Goal: Obtain resource: Download file/media

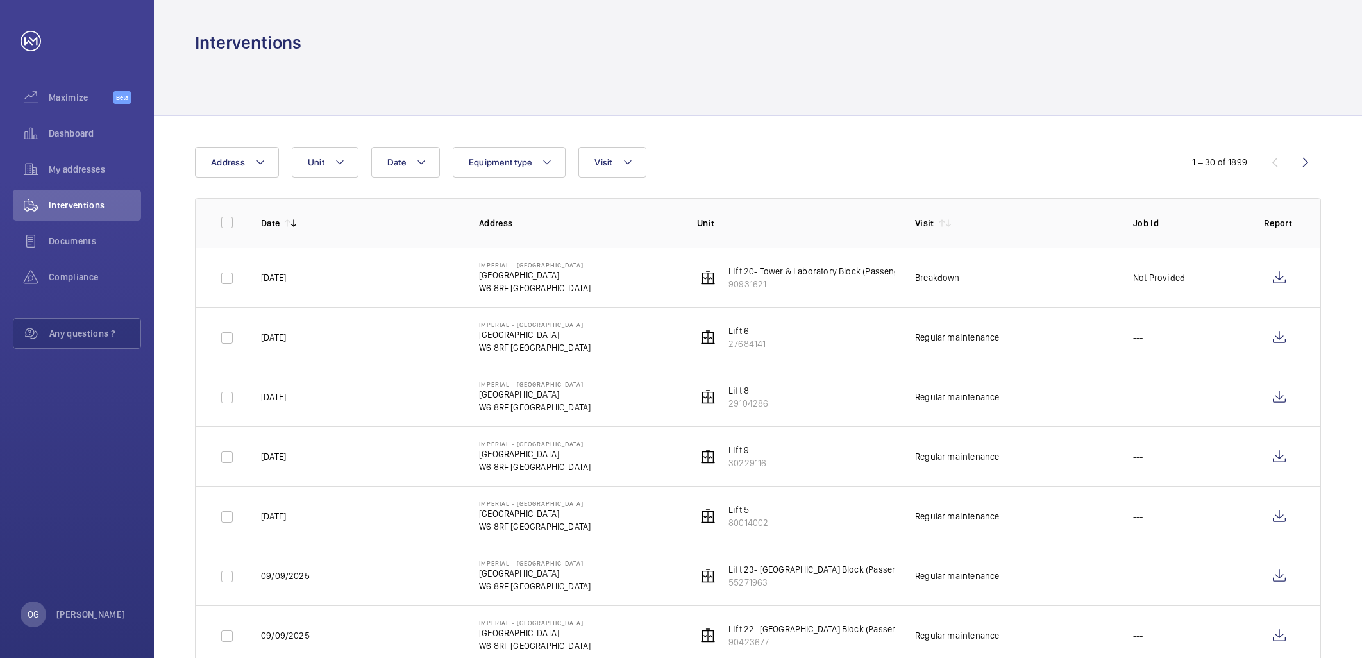
click at [335, 157] on mat-icon at bounding box center [340, 162] width 10 height 15
type input "Lift 6"
click at [405, 280] on span "Lift 6 , 27 6 84141" at bounding box center [427, 280] width 149 height 13
click at [332, 280] on input "Lift 6 , 27 6 84141" at bounding box center [320, 280] width 26 height 26
checkbox input "true"
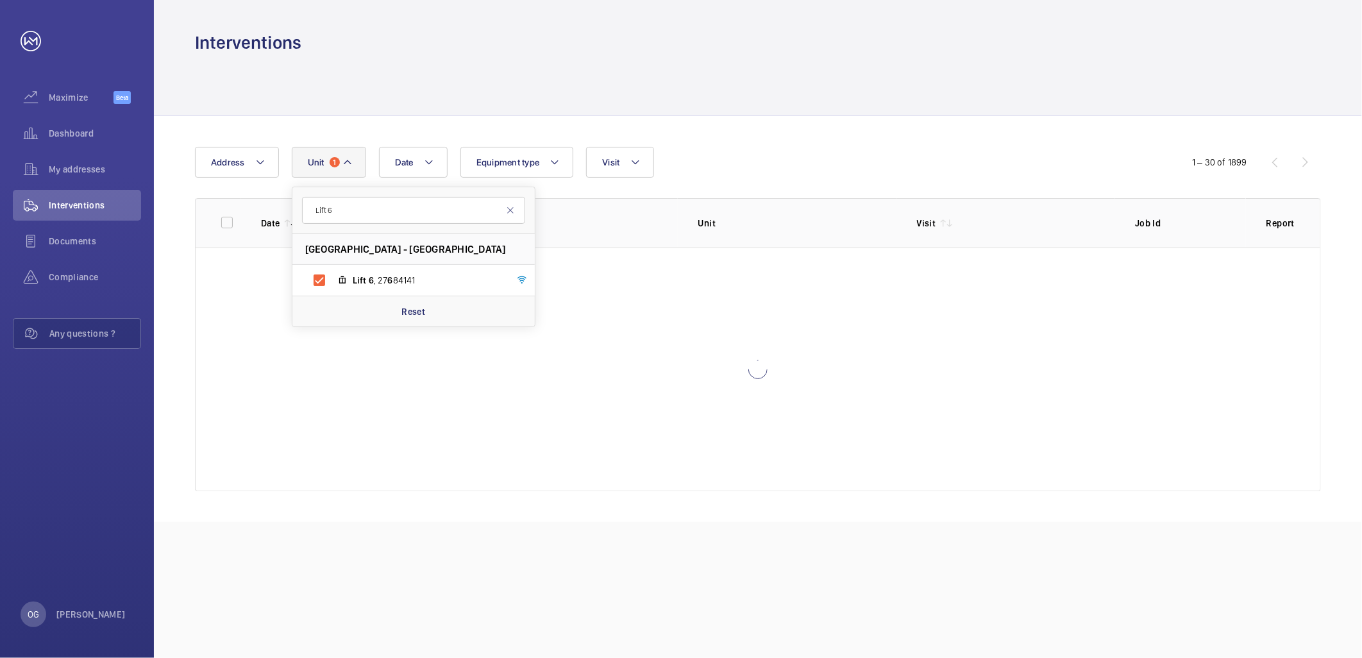
click at [839, 206] on th "Unit" at bounding box center [787, 222] width 219 height 49
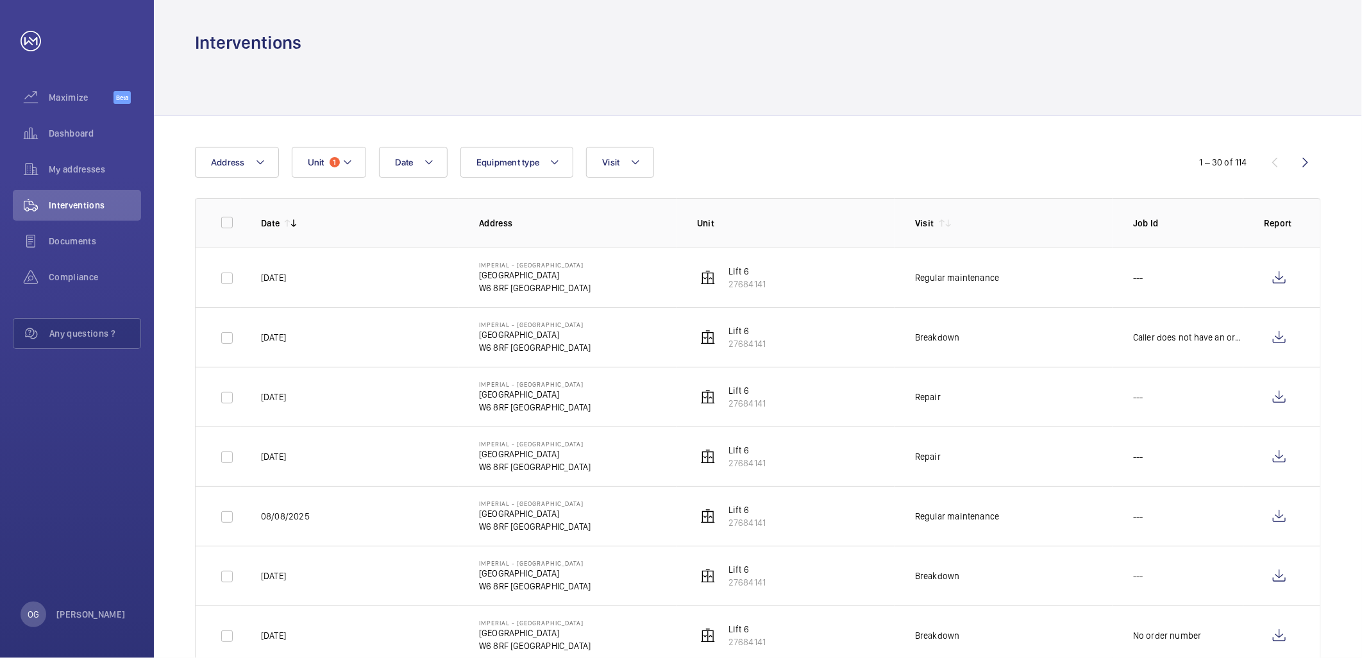
click at [411, 161] on span "Date" at bounding box center [404, 162] width 19 height 10
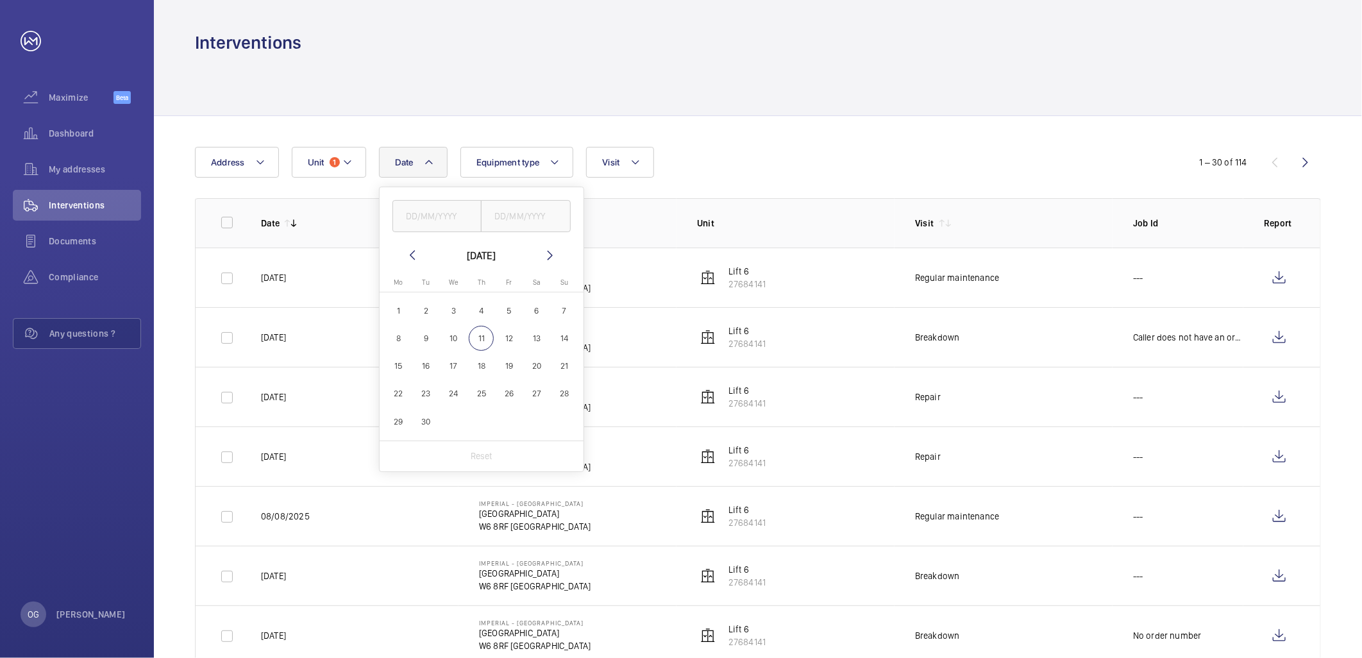
click at [419, 263] on wm-front-date-range-picker-header "[DATE]" at bounding box center [481, 255] width 153 height 15
click at [418, 258] on mat-icon at bounding box center [412, 255] width 15 height 15
click at [507, 311] on span "1" at bounding box center [508, 310] width 25 height 25
type input "[DATE]"
click at [561, 420] on span "31" at bounding box center [564, 421] width 25 height 25
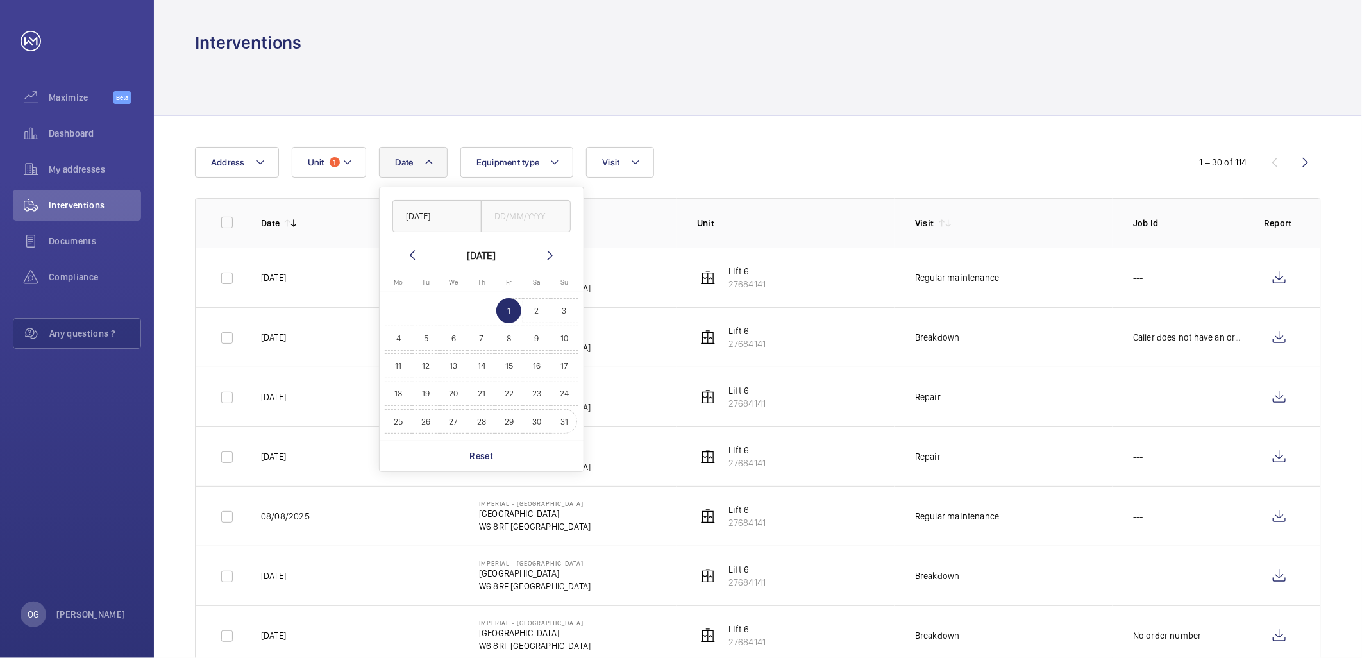
type input "[DATE]"
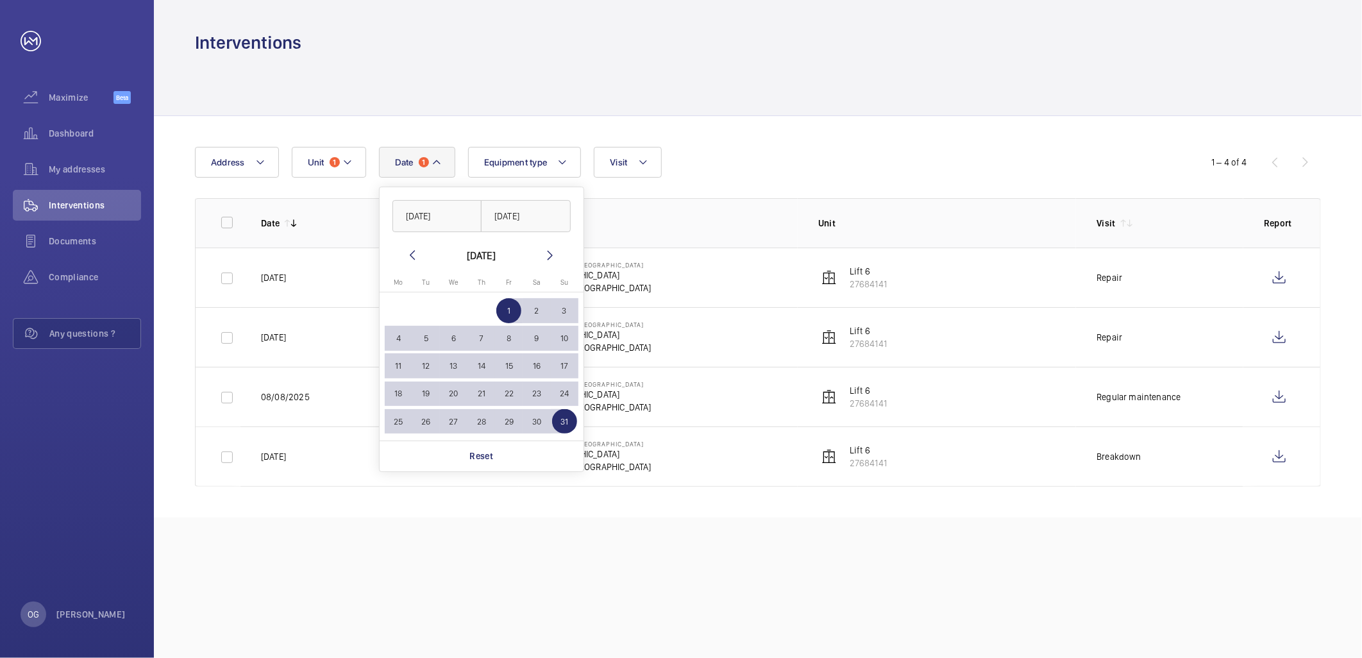
click at [714, 105] on div at bounding box center [758, 85] width 1126 height 61
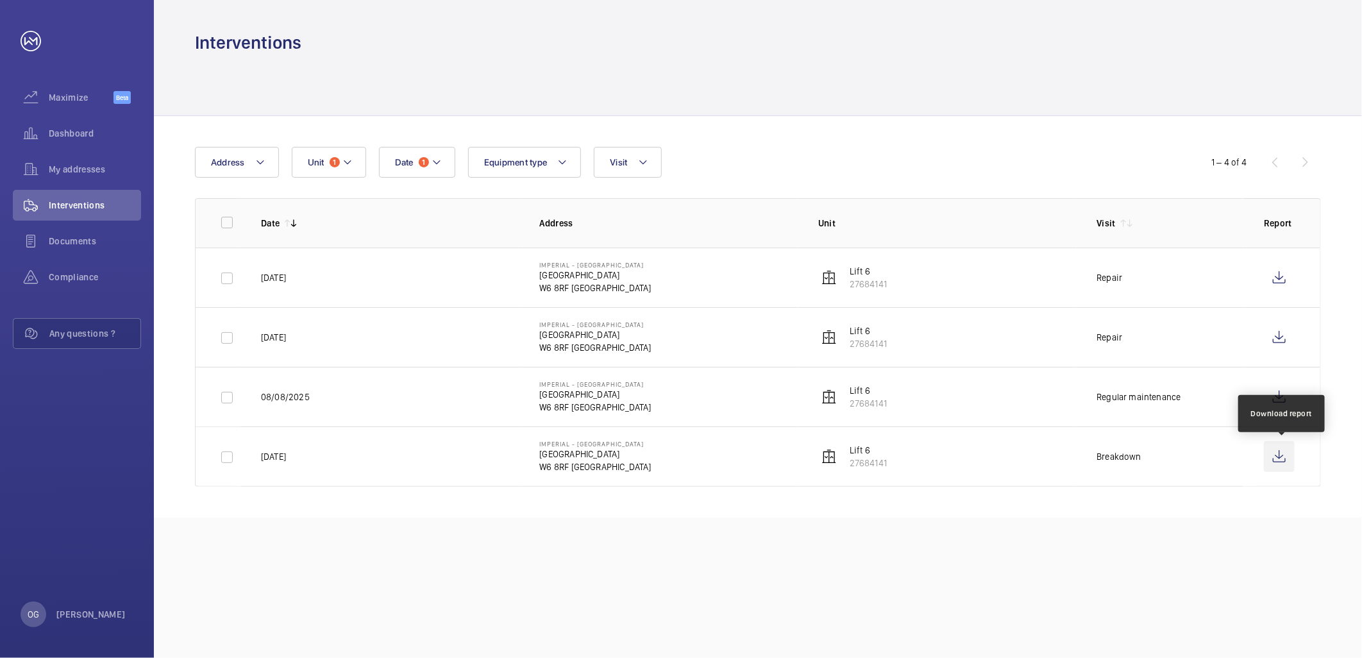
click at [1279, 456] on wm-front-icon-button at bounding box center [1279, 456] width 31 height 31
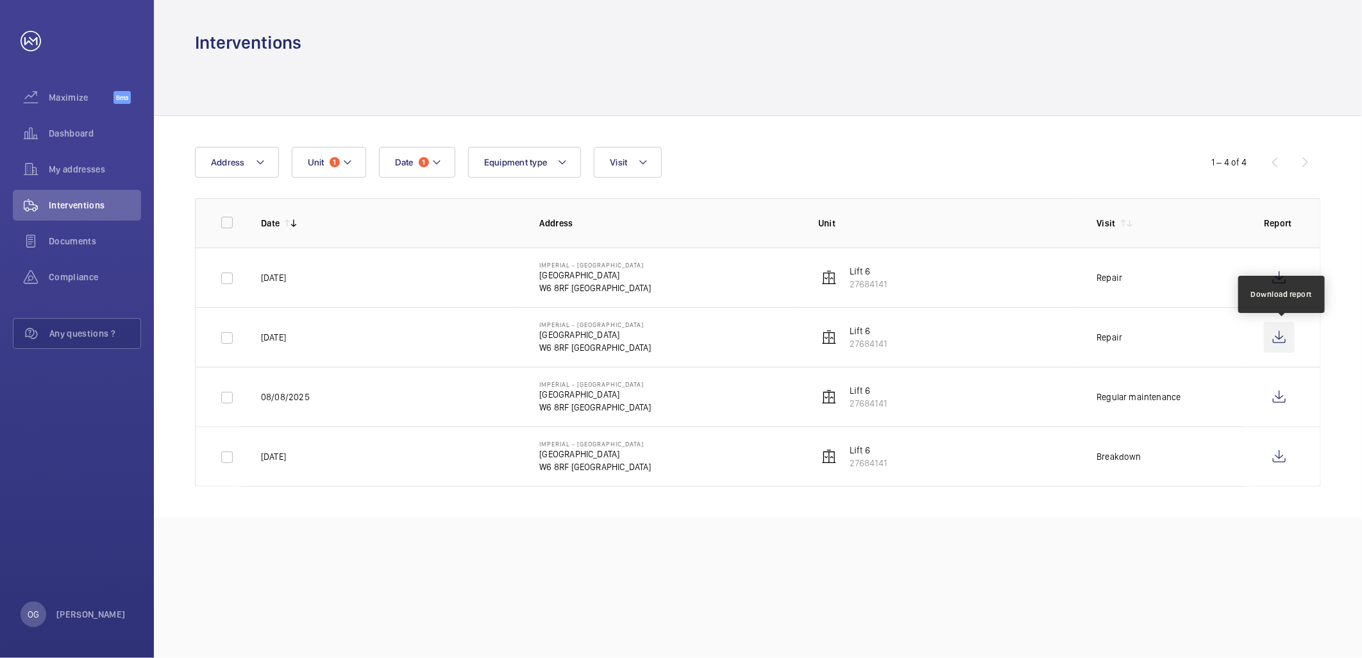
click at [1275, 343] on wm-front-icon-button at bounding box center [1279, 337] width 31 height 31
click at [1283, 278] on wm-front-icon-button at bounding box center [1279, 277] width 31 height 31
click at [1271, 327] on wm-front-icon-button at bounding box center [1279, 337] width 31 height 31
click at [1277, 274] on wm-front-icon-button at bounding box center [1279, 277] width 31 height 31
click at [344, 155] on mat-icon at bounding box center [347, 162] width 10 height 15
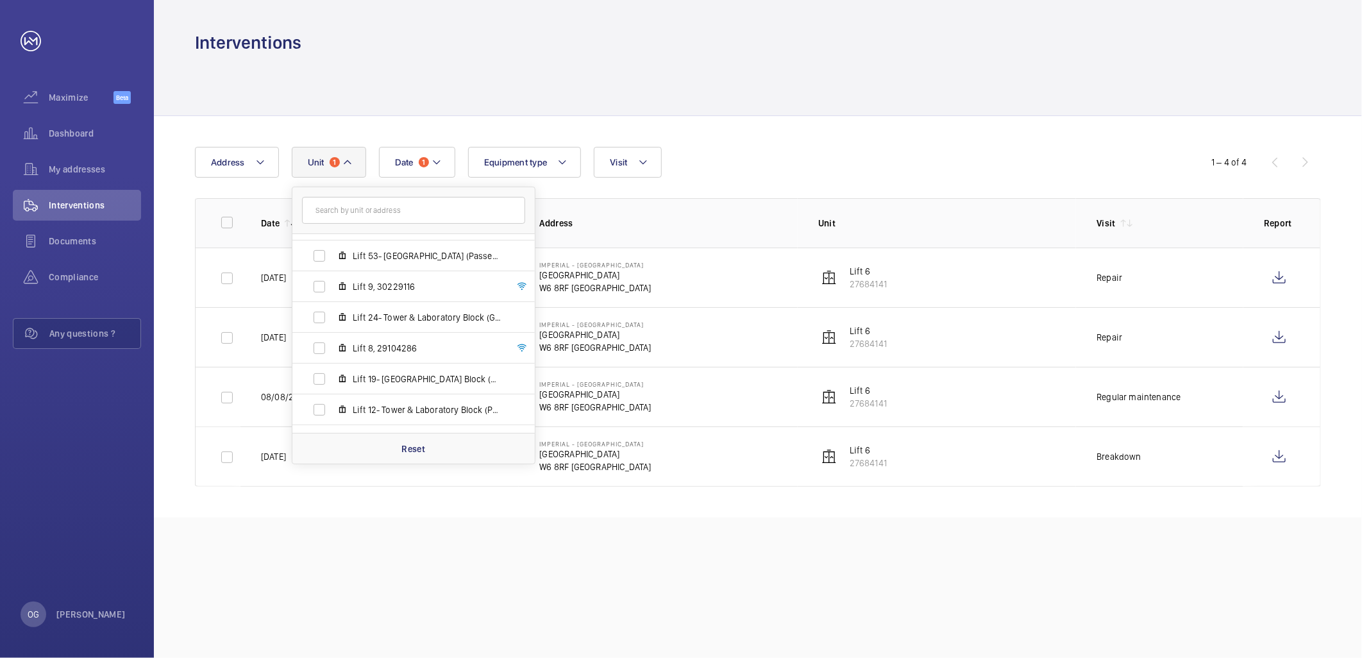
scroll to position [754, 0]
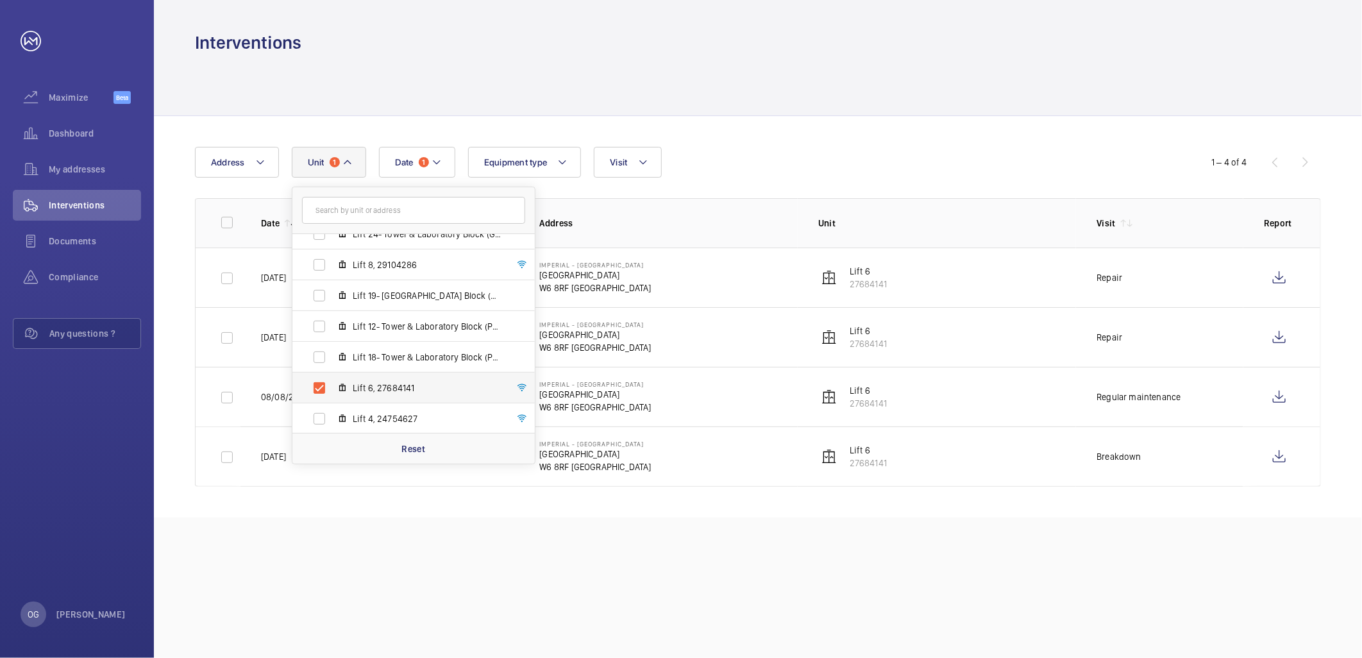
click at [400, 383] on span "Lift 6, 27684141" at bounding box center [427, 388] width 149 height 13
click at [332, 383] on input "Lift 6, 27684141" at bounding box center [320, 388] width 26 height 26
checkbox input "false"
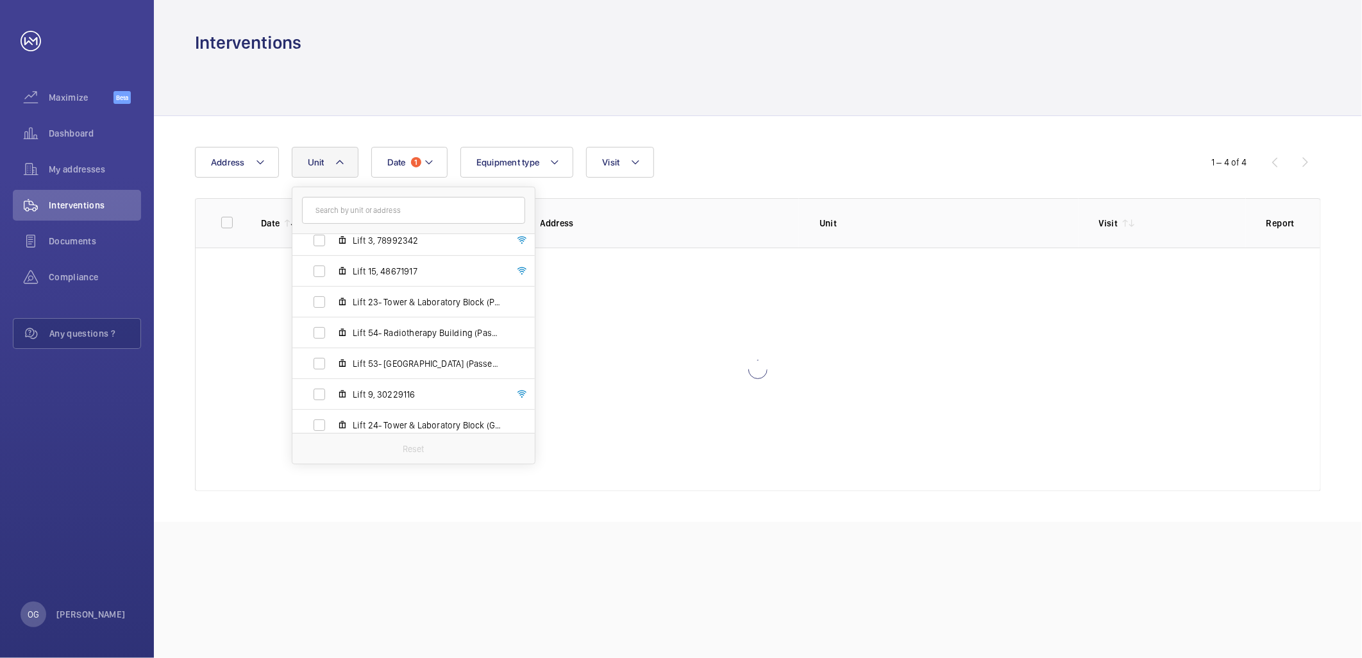
scroll to position [541, 0]
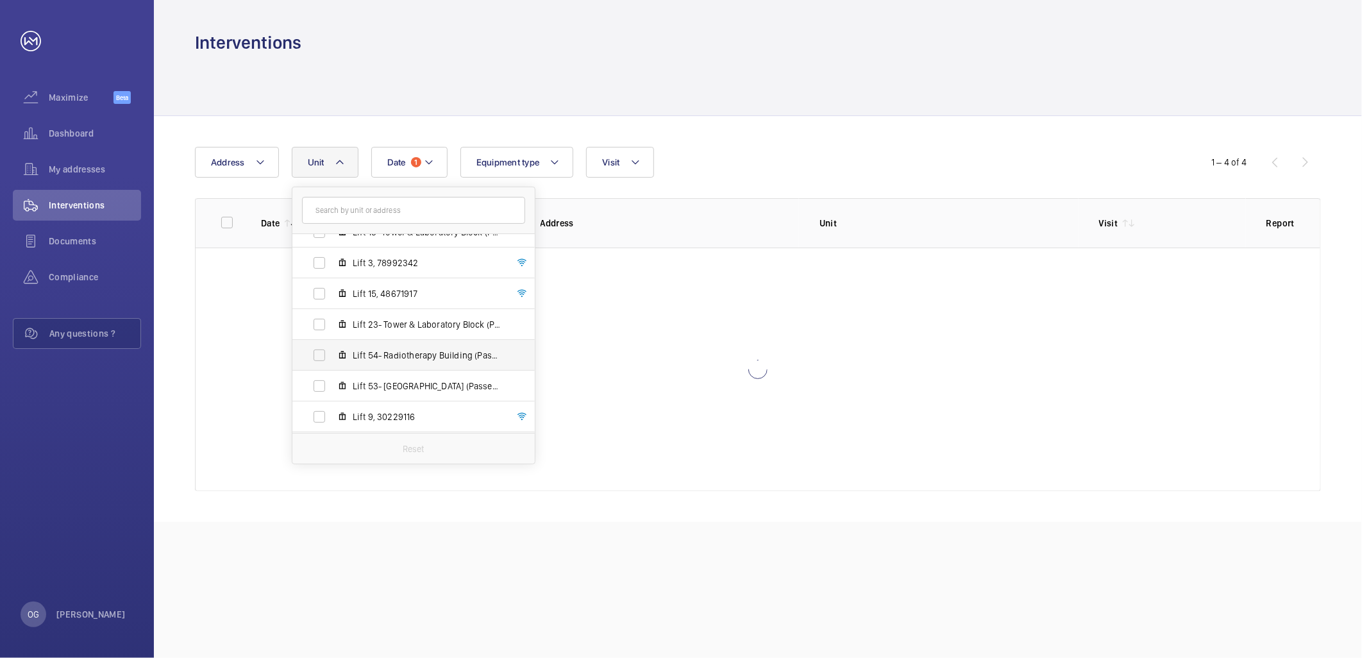
click at [398, 358] on span "Lift 54- Radiotherapy Building (Passenger), 10777536" at bounding box center [427, 355] width 149 height 13
click at [332, 358] on input "Lift 54- Radiotherapy Building (Passenger), 10777536" at bounding box center [320, 355] width 26 height 26
checkbox input "true"
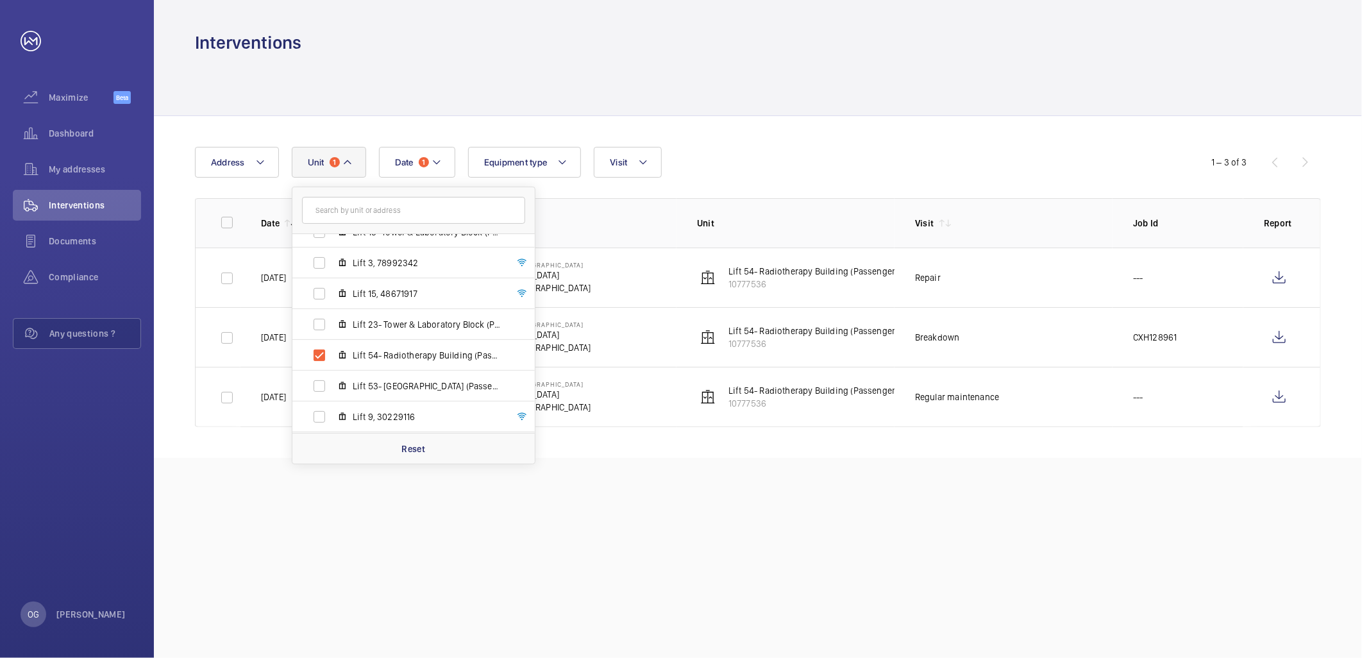
click at [800, 174] on div "Date 1 Address Unit 1 [GEOGRAPHIC_DATA] - [GEOGRAPHIC_DATA] Lift 26- Care of th…" at bounding box center [681, 162] width 972 height 31
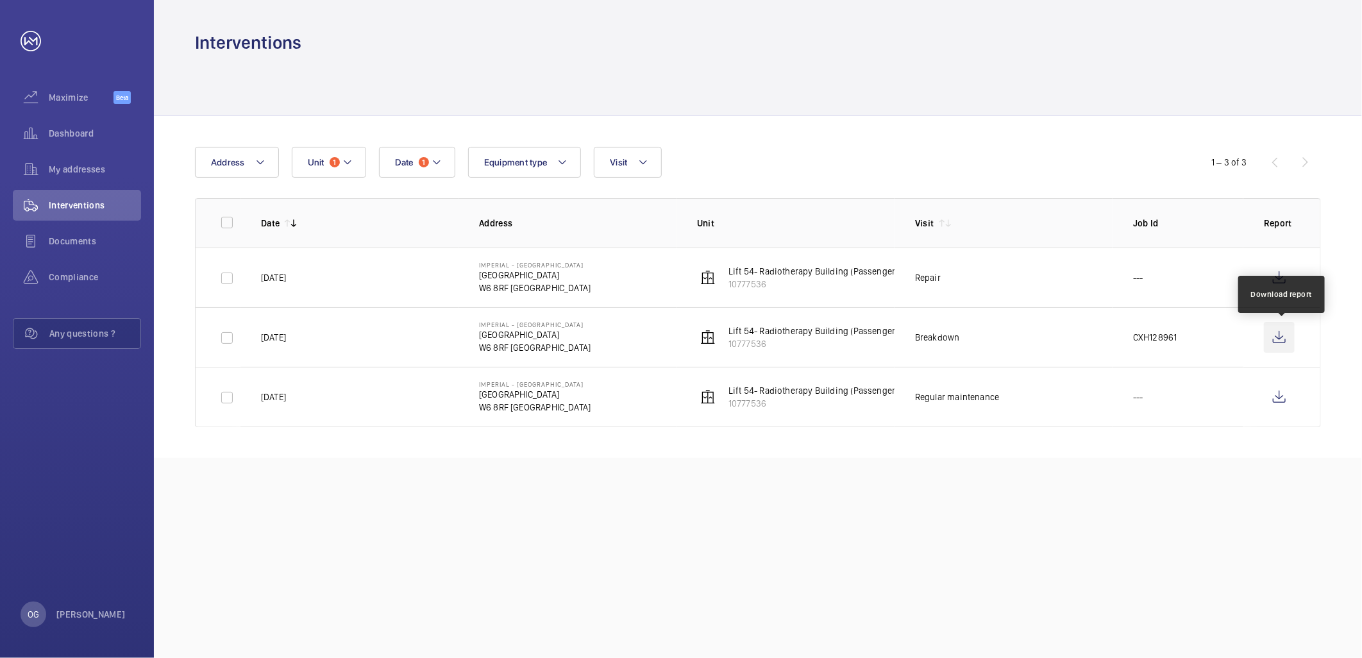
click at [1286, 345] on wm-front-icon-button at bounding box center [1279, 337] width 31 height 31
click at [344, 172] on button "Unit 1" at bounding box center [329, 162] width 74 height 31
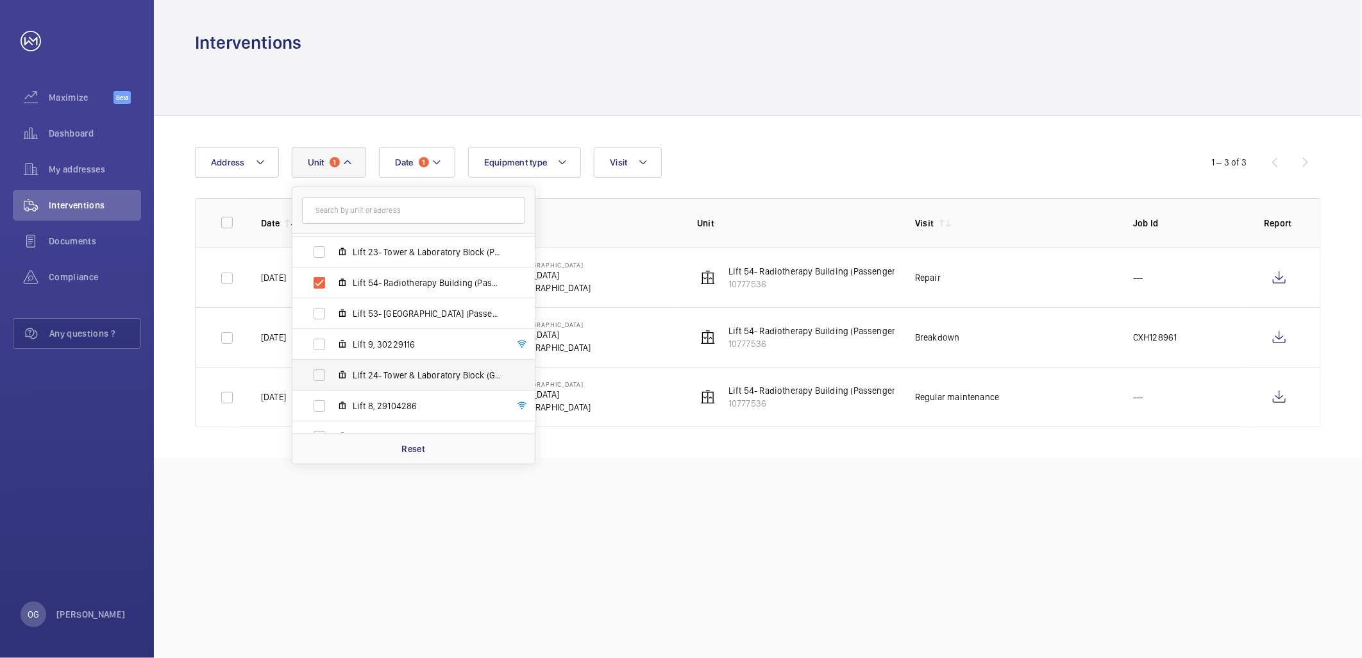
scroll to position [638, 0]
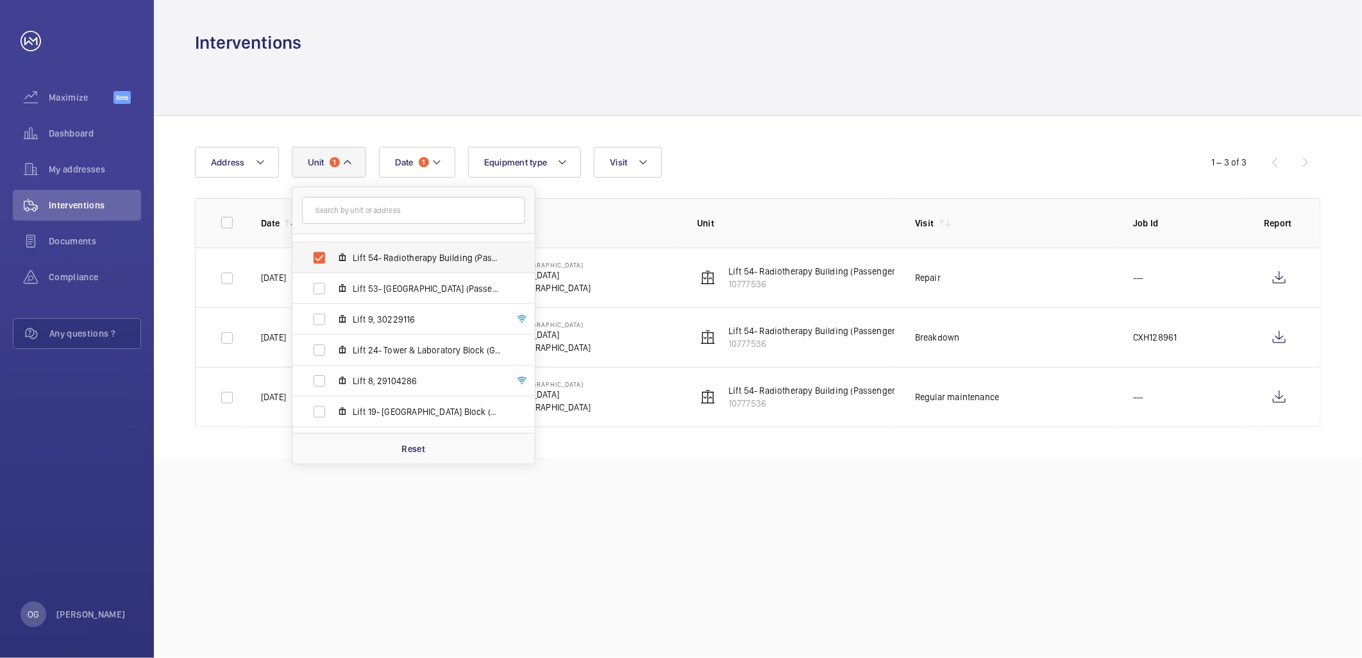
click at [414, 245] on label "Lift 54- Radiotherapy Building (Passenger), 10777536" at bounding box center [403, 257] width 222 height 31
click at [332, 245] on input "Lift 54- Radiotherapy Building (Passenger), 10777536" at bounding box center [320, 258] width 26 height 26
checkbox input "false"
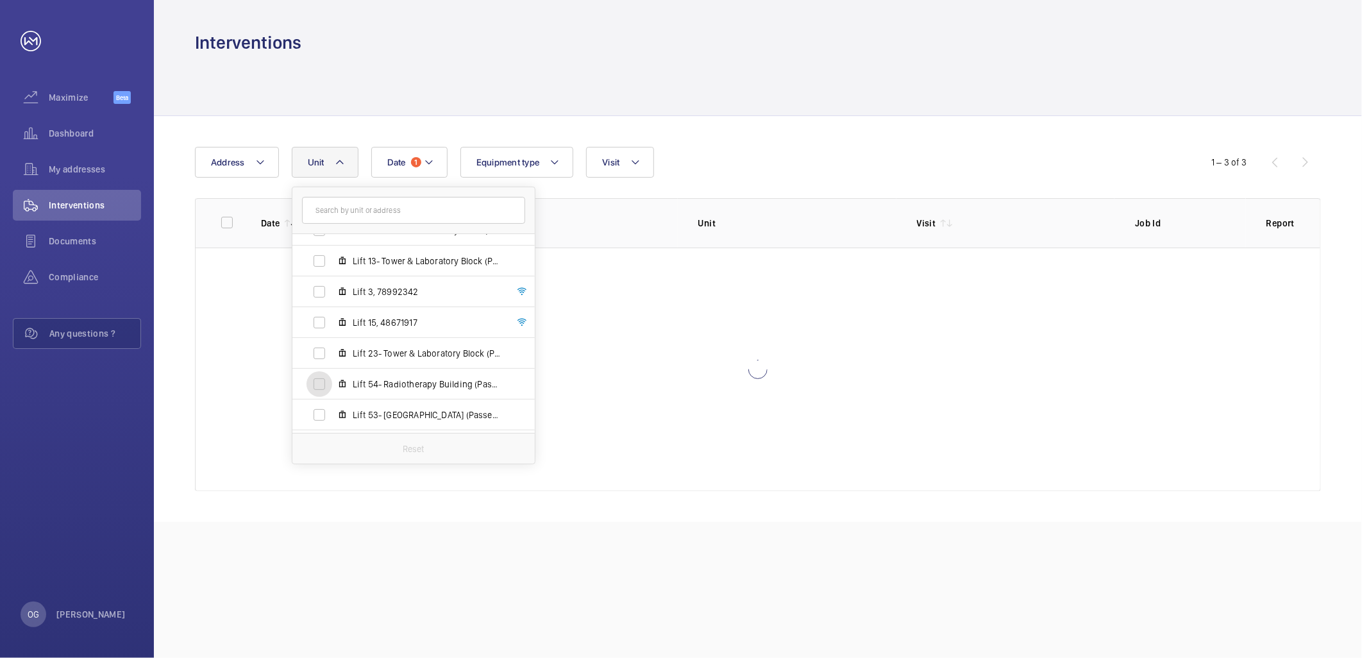
scroll to position [496, 0]
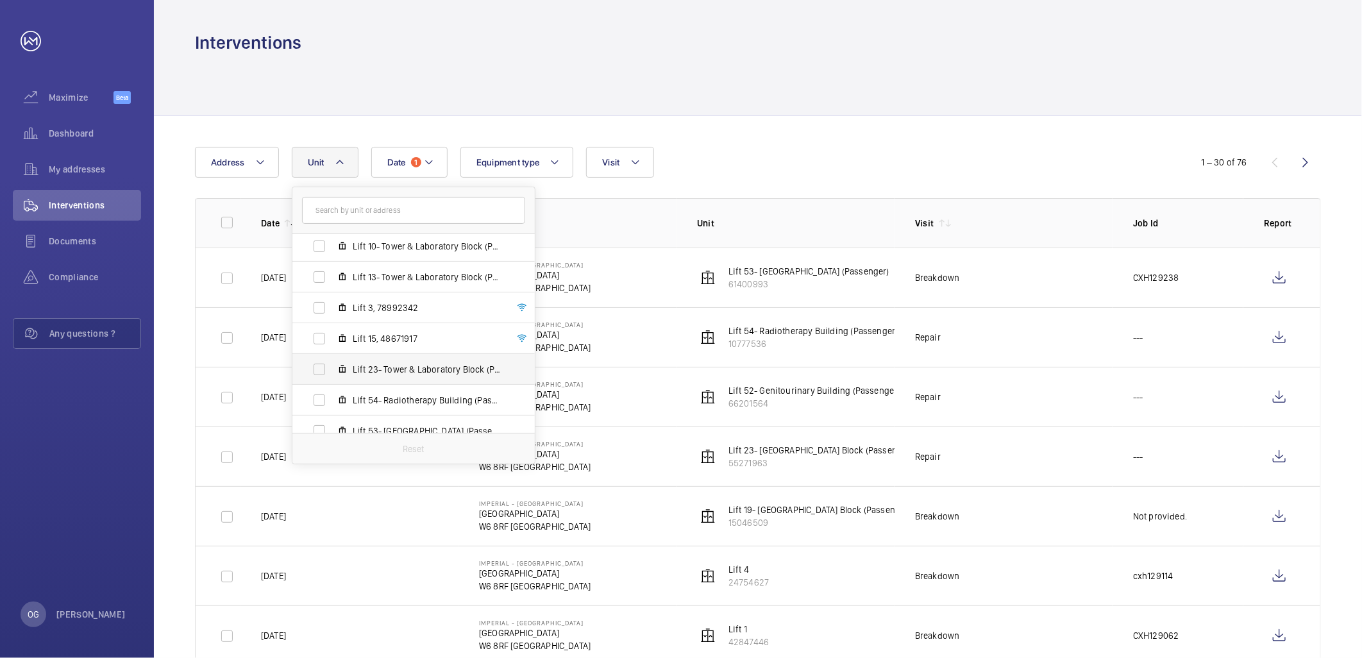
click at [424, 364] on span "Lift 23- Tower & Laboratory Block (Passenger), 55271963" at bounding box center [427, 369] width 149 height 13
click at [332, 364] on input "Lift 23- Tower & Laboratory Block (Passenger), 55271963" at bounding box center [320, 370] width 26 height 26
checkbox input "true"
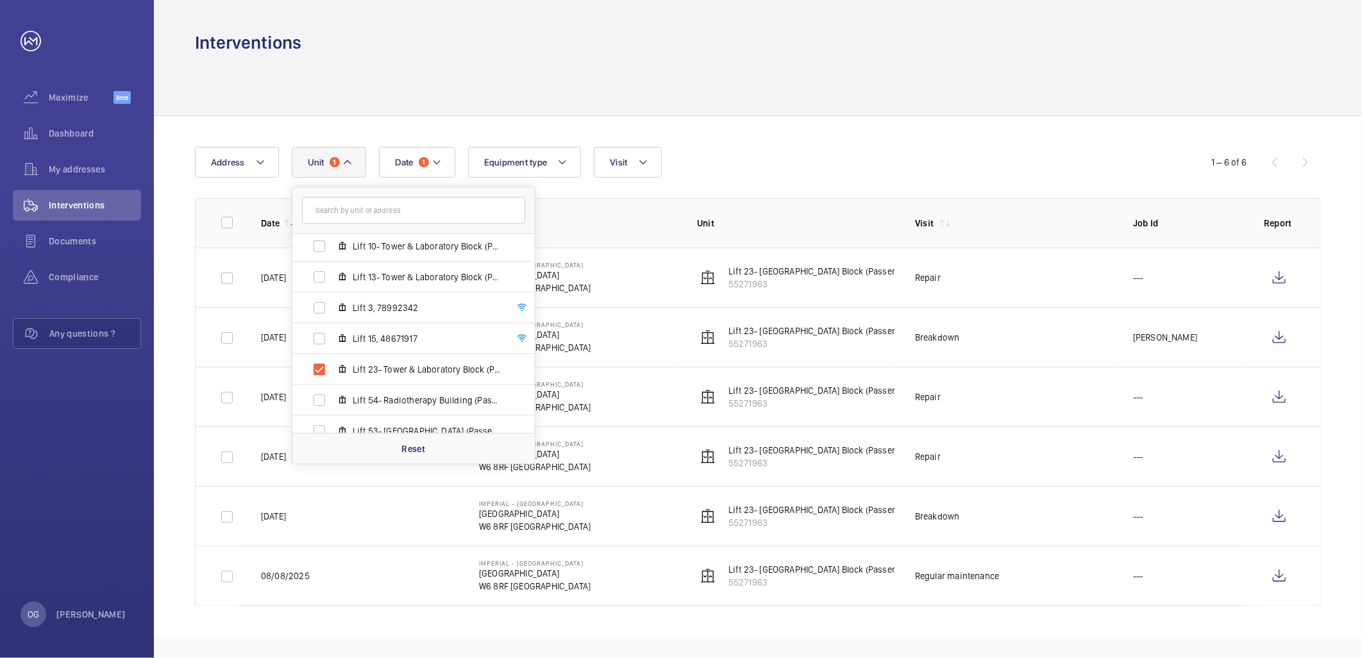
click at [802, 169] on div "Date 1 Address Unit 1 [GEOGRAPHIC_DATA] - [GEOGRAPHIC_DATA] Lift 26- Care of th…" at bounding box center [681, 162] width 972 height 31
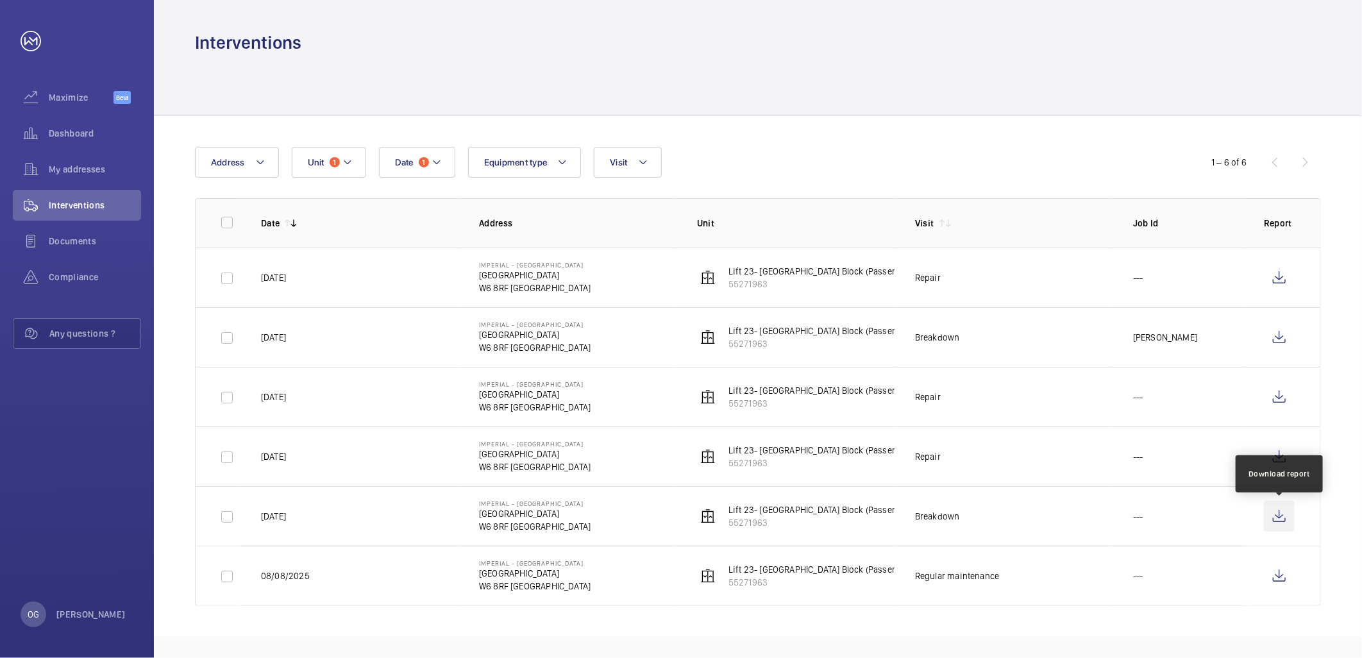
click at [1271, 507] on wm-front-icon-button at bounding box center [1279, 516] width 31 height 31
click at [1268, 448] on wm-front-icon-button at bounding box center [1279, 456] width 31 height 31
click at [1279, 459] on wm-front-icon-button at bounding box center [1279, 456] width 31 height 31
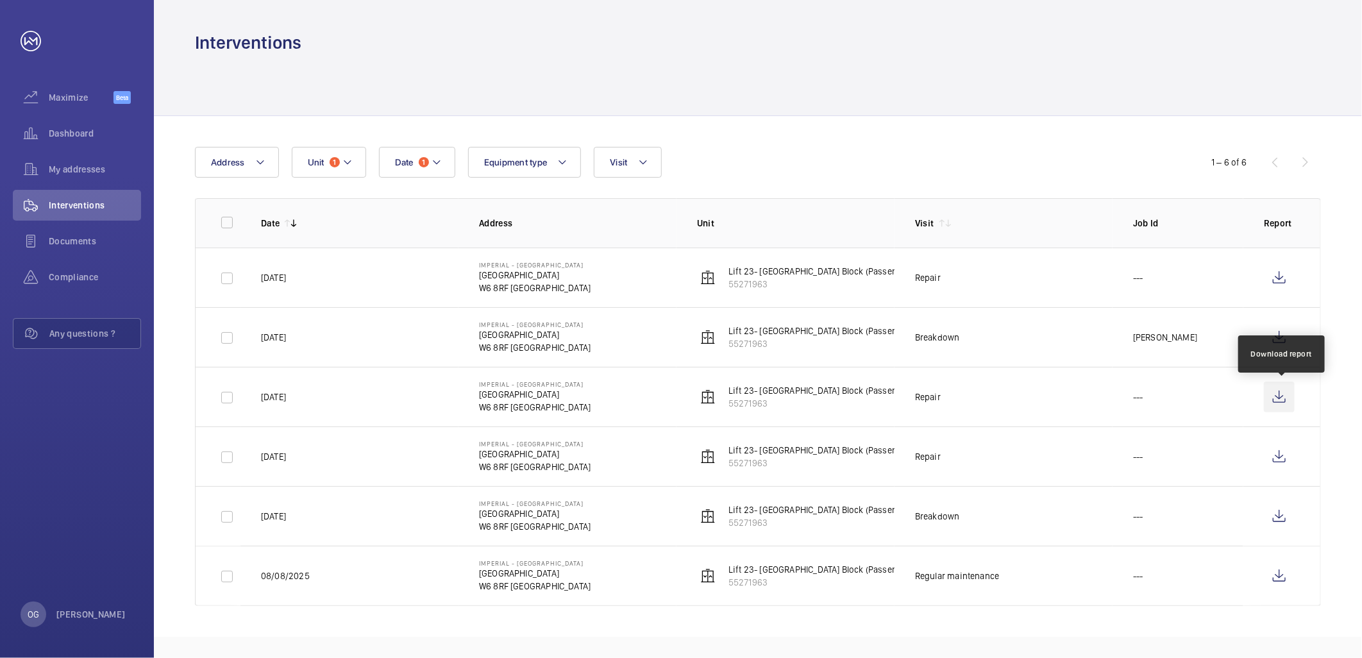
click at [1279, 394] on wm-front-icon-button at bounding box center [1279, 397] width 31 height 31
click at [1287, 342] on wm-front-icon-button at bounding box center [1279, 337] width 31 height 31
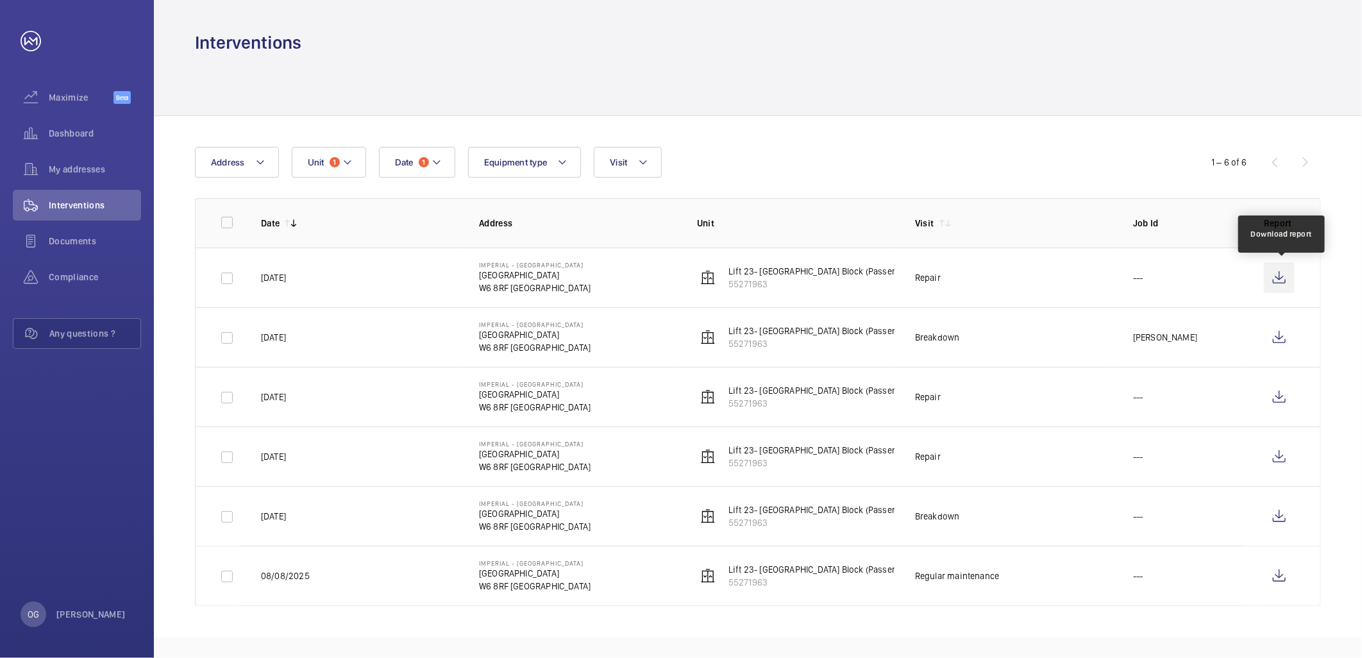
click at [1282, 280] on wm-front-icon-button at bounding box center [1279, 277] width 31 height 31
click at [334, 162] on span "1" at bounding box center [335, 162] width 10 height 10
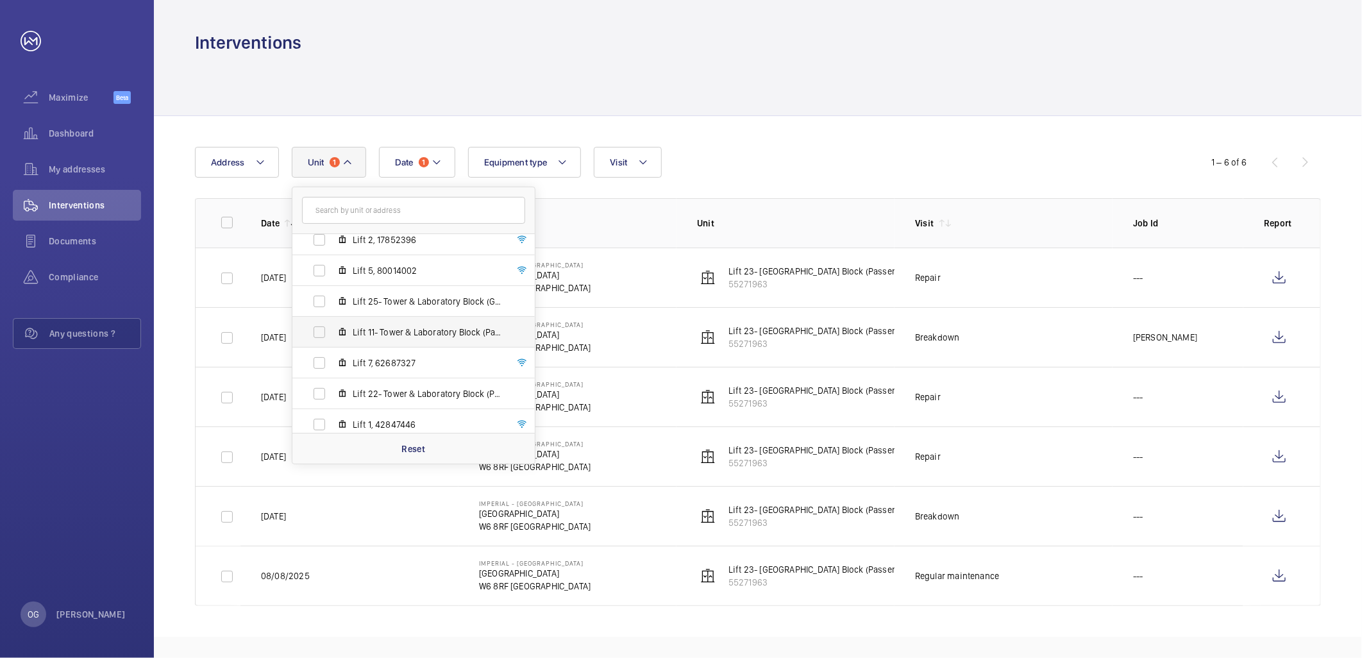
click at [407, 330] on span "Lift 11- Tower & Laboratory Block (Passenger), 70627739" at bounding box center [427, 332] width 149 height 13
click at [332, 330] on input "Lift 11- Tower & Laboratory Block (Passenger), 70627739" at bounding box center [320, 332] width 26 height 26
checkbox input "true"
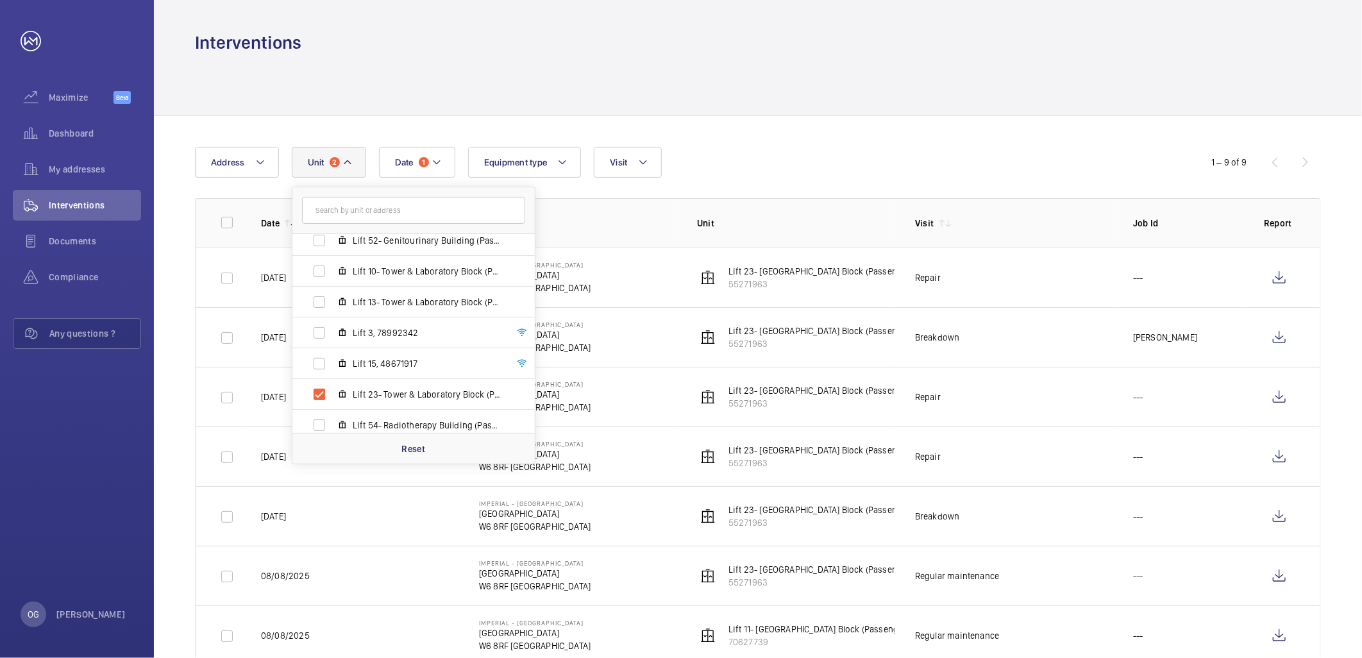
scroll to position [496, 0]
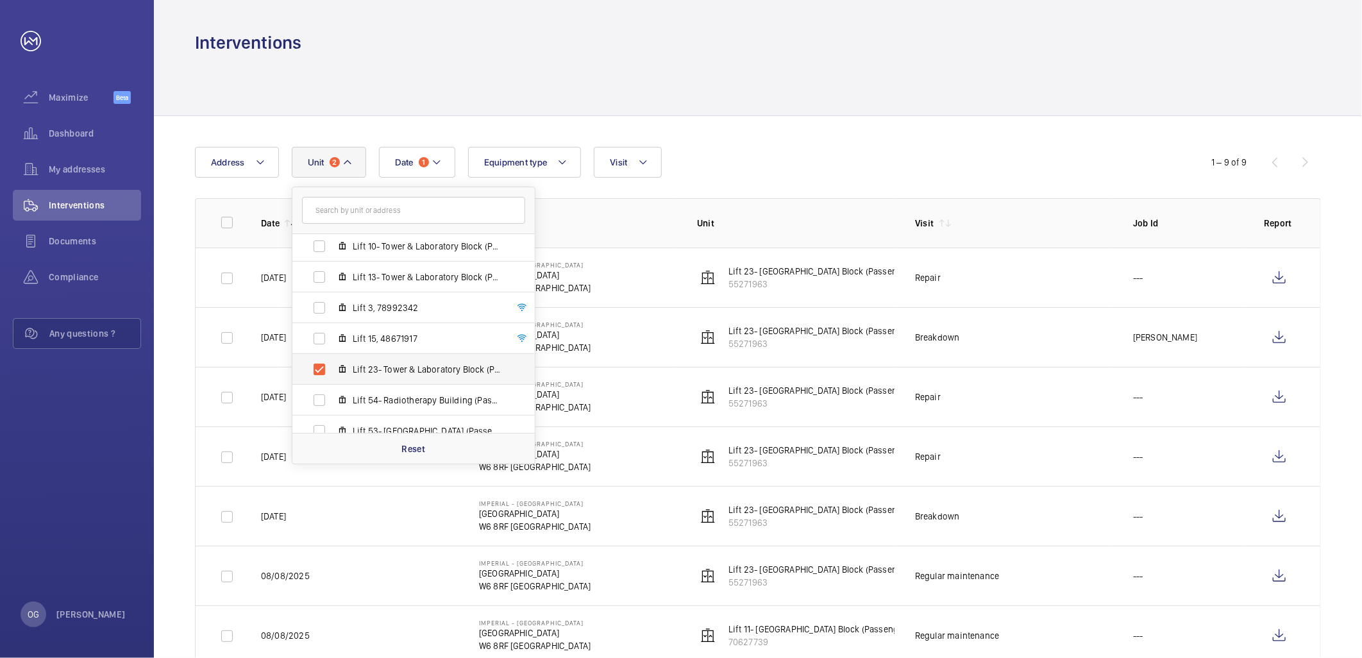
click at [408, 355] on label "Lift 23- Tower & Laboratory Block (Passenger), 55271963" at bounding box center [403, 369] width 222 height 31
click at [332, 357] on input "Lift 23- Tower & Laboratory Block (Passenger), 55271963" at bounding box center [320, 370] width 26 height 26
checkbox input "false"
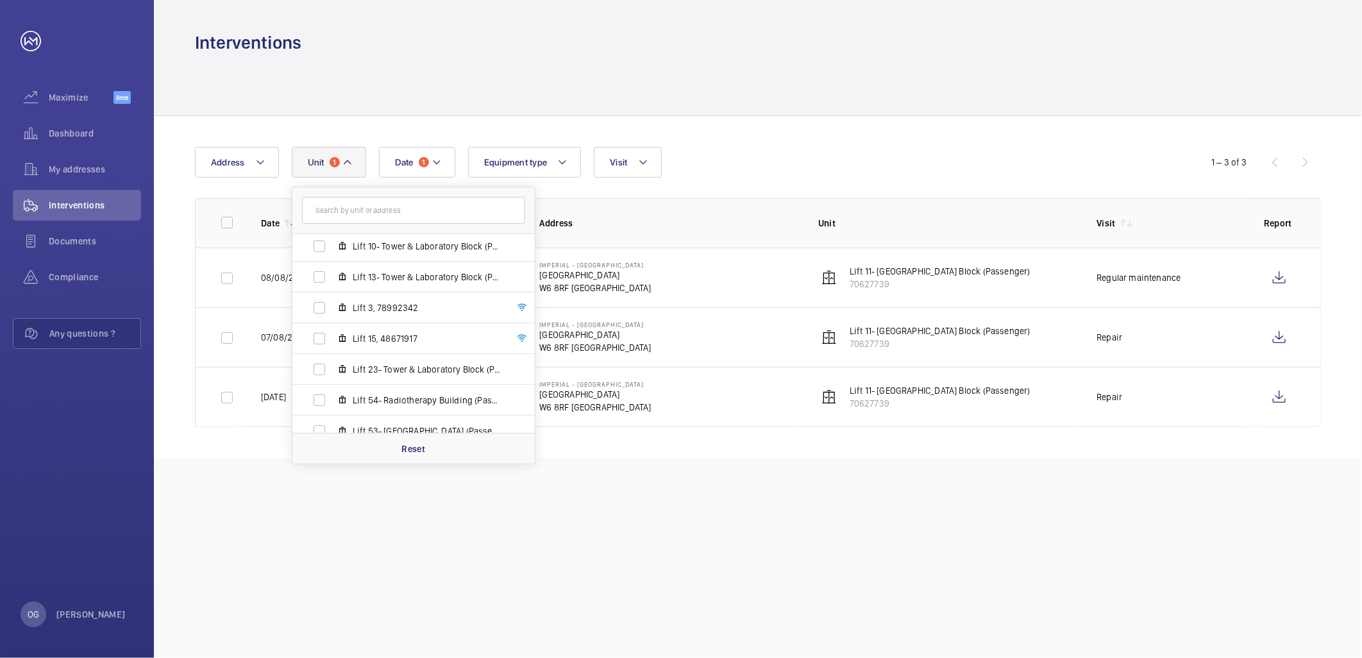
drag, startPoint x: 826, startPoint y: 96, endPoint x: 890, endPoint y: 180, distance: 105.7
click at [827, 96] on div at bounding box center [758, 85] width 1126 height 61
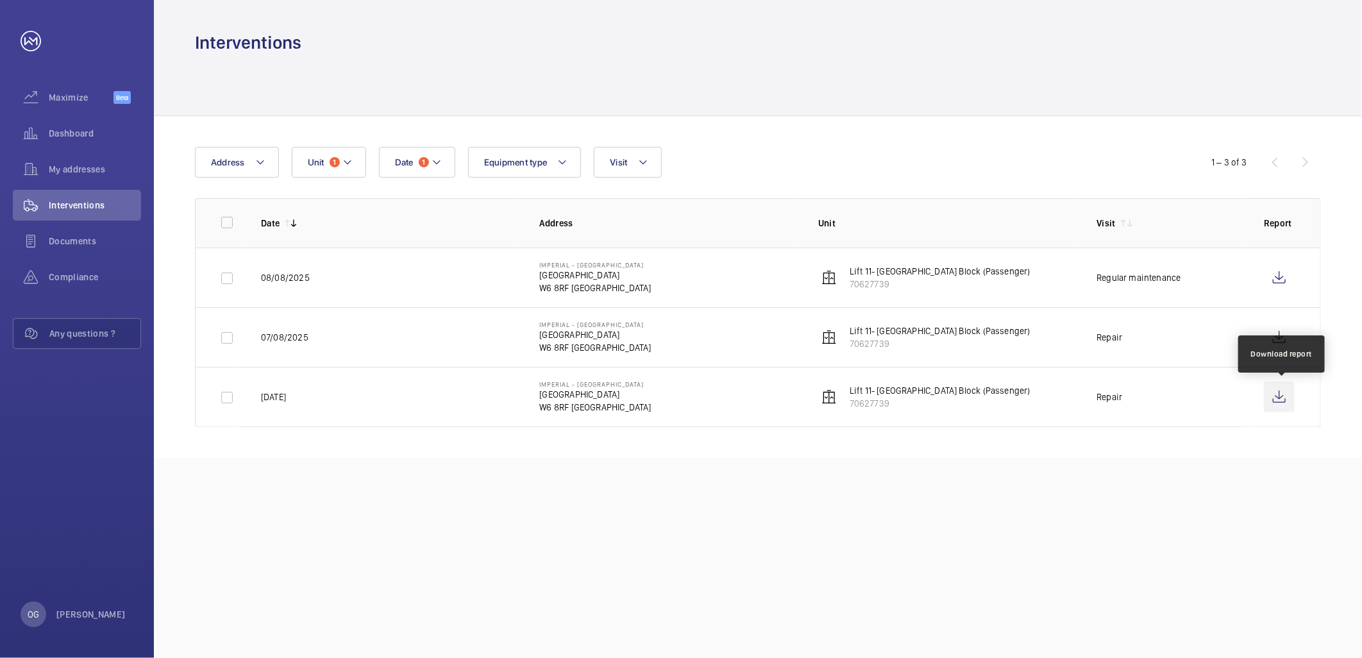
click at [1284, 399] on wm-front-icon-button at bounding box center [1279, 397] width 31 height 31
click at [1272, 323] on wm-front-icon-button at bounding box center [1279, 337] width 31 height 31
